Goal: Task Accomplishment & Management: Use online tool/utility

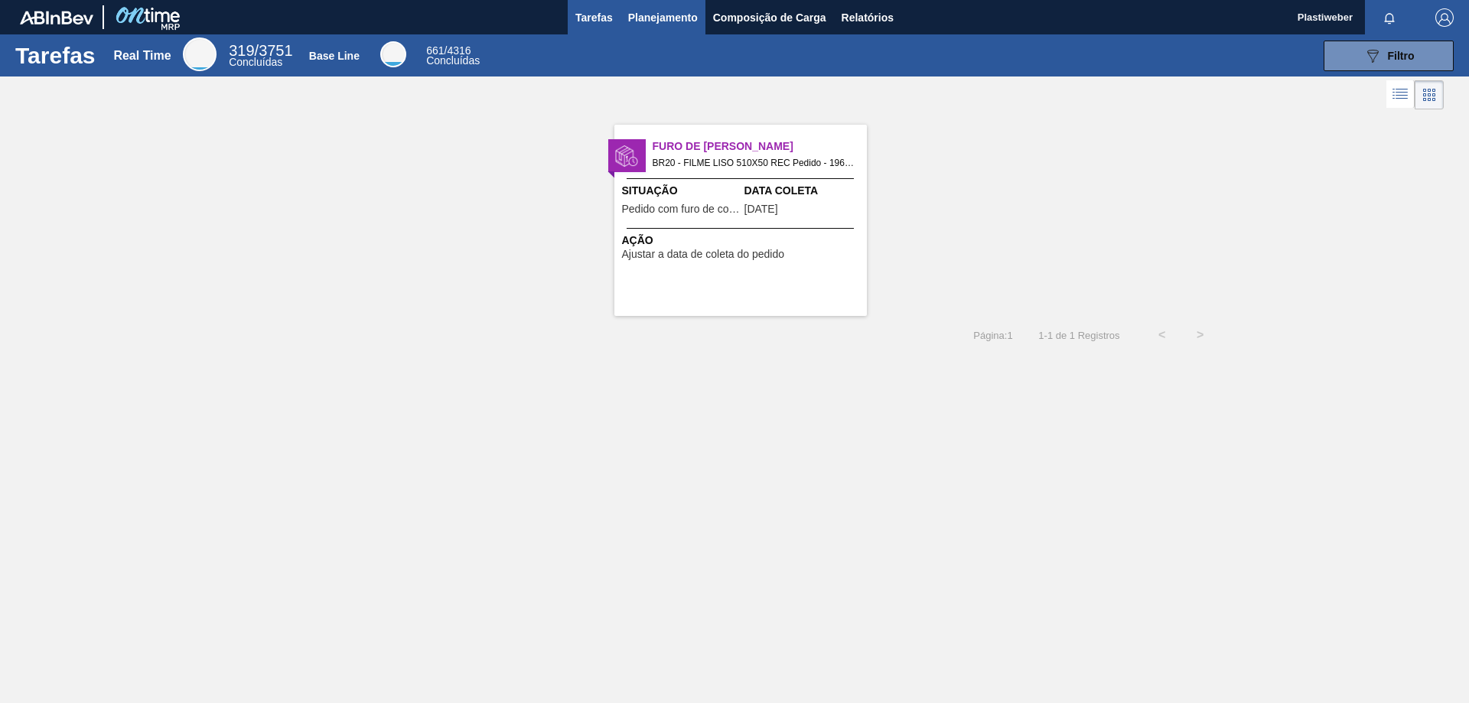
click at [666, 2] on button "Planejamento" at bounding box center [662, 17] width 85 height 34
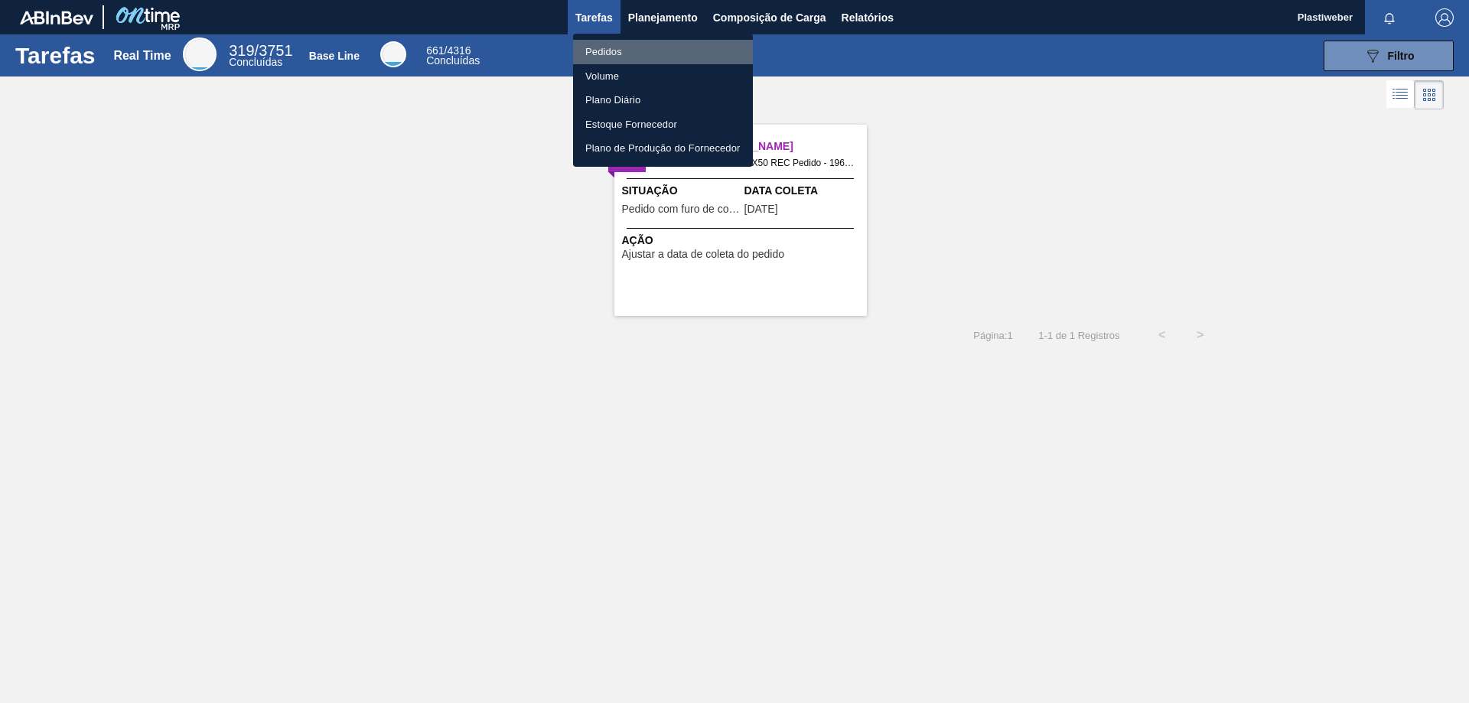
click at [612, 51] on li "Pedidos" at bounding box center [663, 52] width 180 height 24
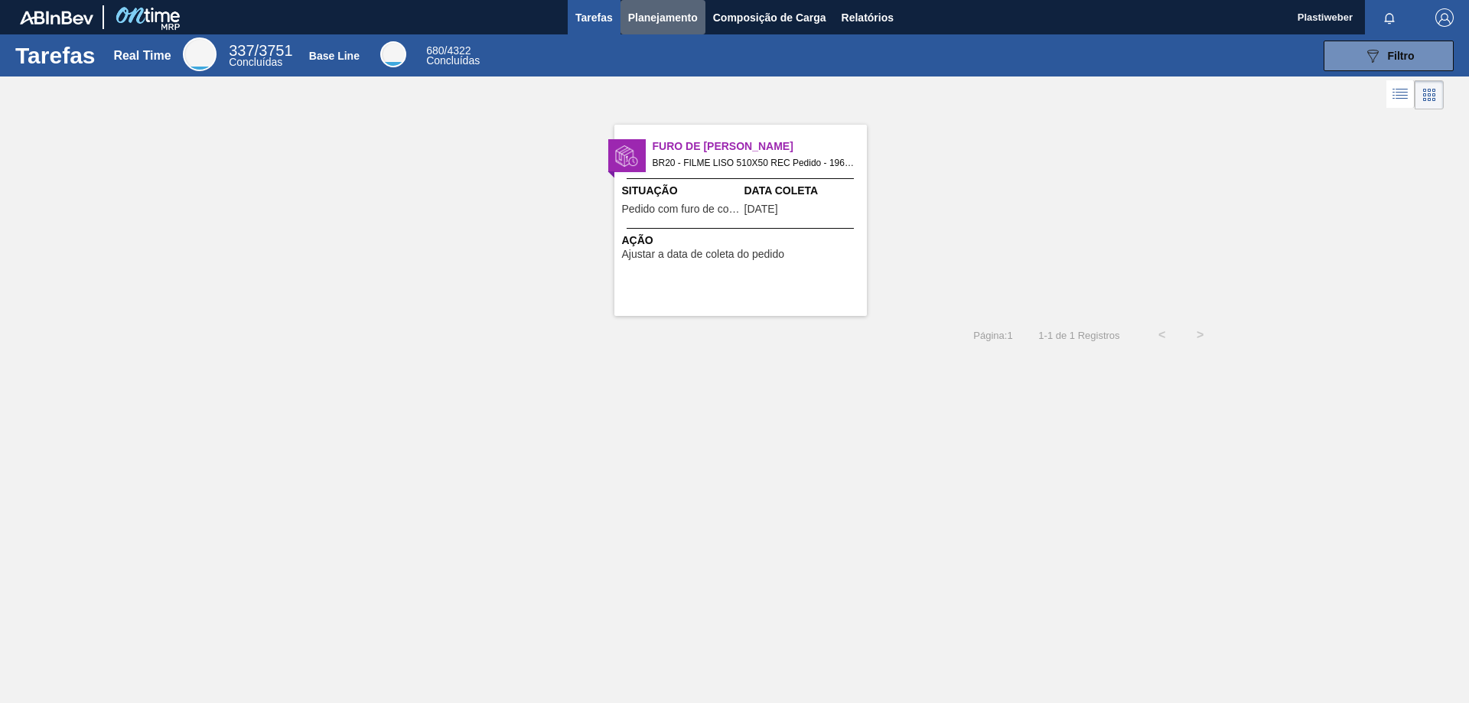
drag, startPoint x: 671, startPoint y: 18, endPoint x: 640, endPoint y: 45, distance: 40.7
click at [671, 19] on span "Planejamento" at bounding box center [663, 17] width 70 height 18
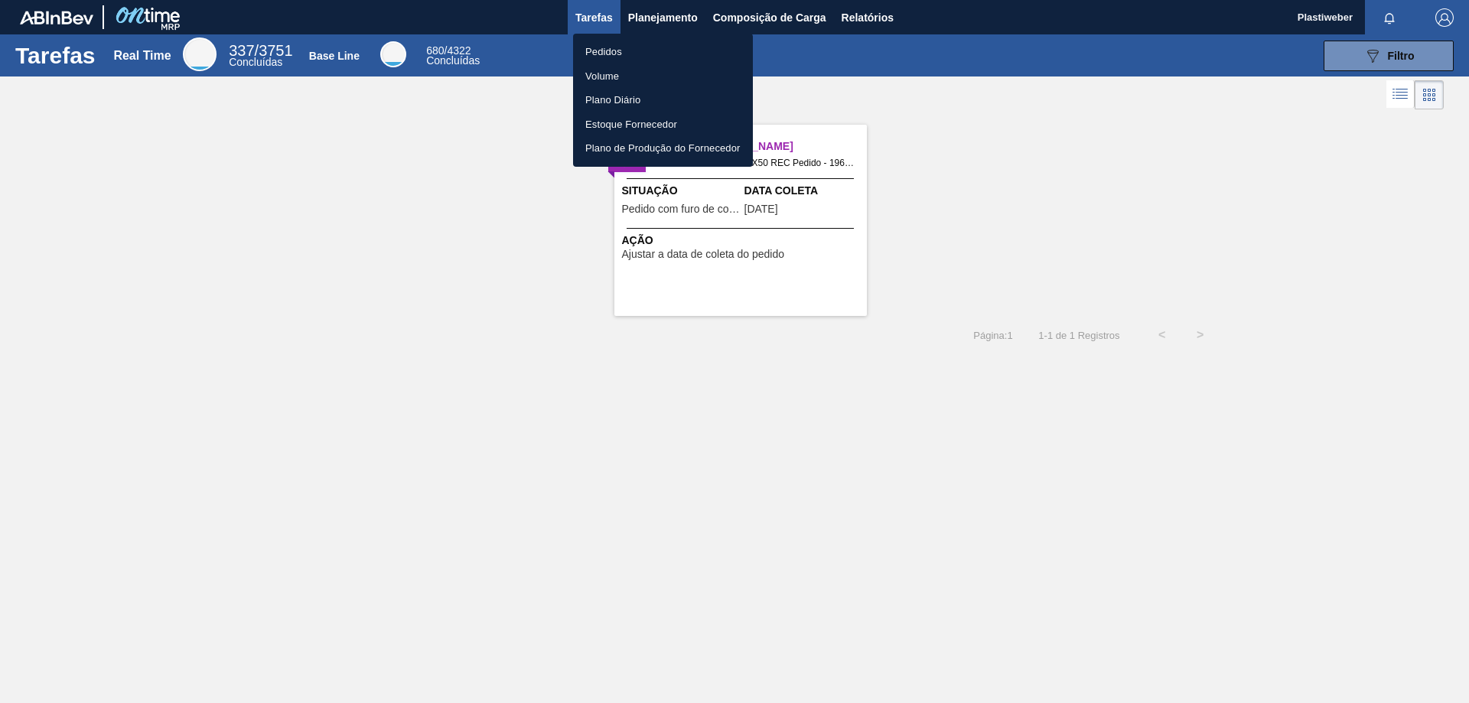
click at [630, 50] on li "Pedidos" at bounding box center [663, 52] width 180 height 24
